Goal: Navigation & Orientation: Go to known website

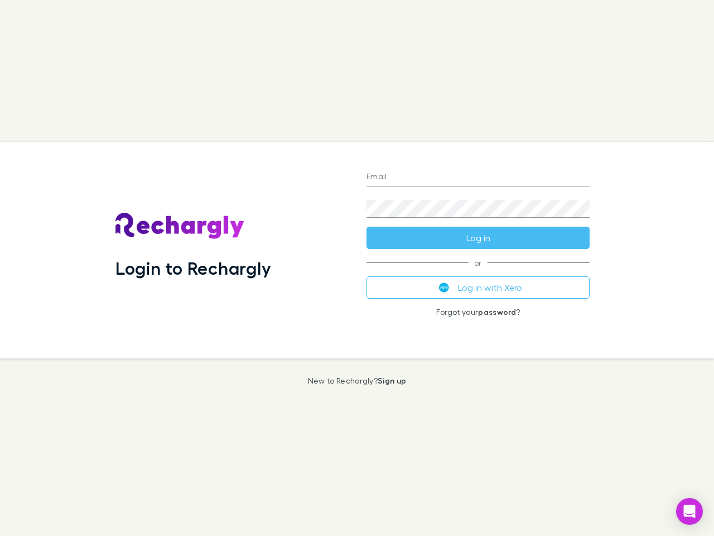
click at [357, 268] on div "Login to Rechargly" at bounding box center [232, 250] width 251 height 217
click at [478, 177] on input "Email" at bounding box center [478, 178] width 223 height 18
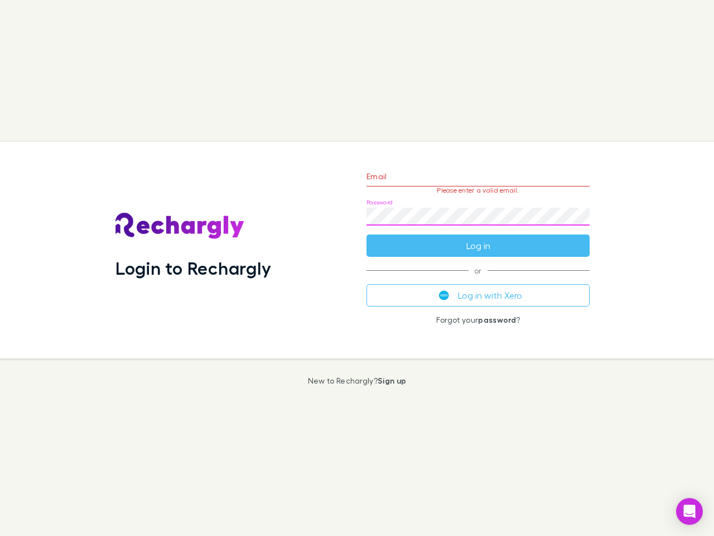
click at [478, 238] on form "Email Please enter a valid email. Password Log in" at bounding box center [478, 208] width 223 height 97
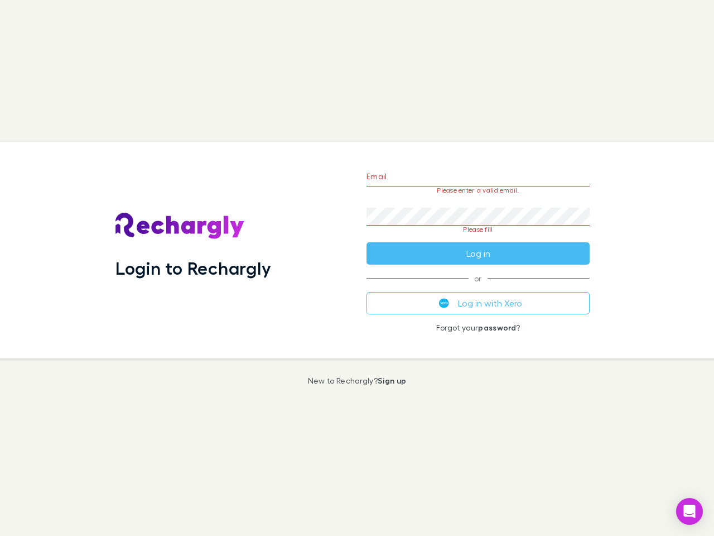
click at [478, 287] on div "Email Please enter a valid email. Password Please fill Log in or Log in with Xe…" at bounding box center [478, 250] width 241 height 217
click at [690, 511] on icon "Open Intercom Messenger" at bounding box center [690, 511] width 12 height 13
